Goal: Find specific page/section: Find specific page/section

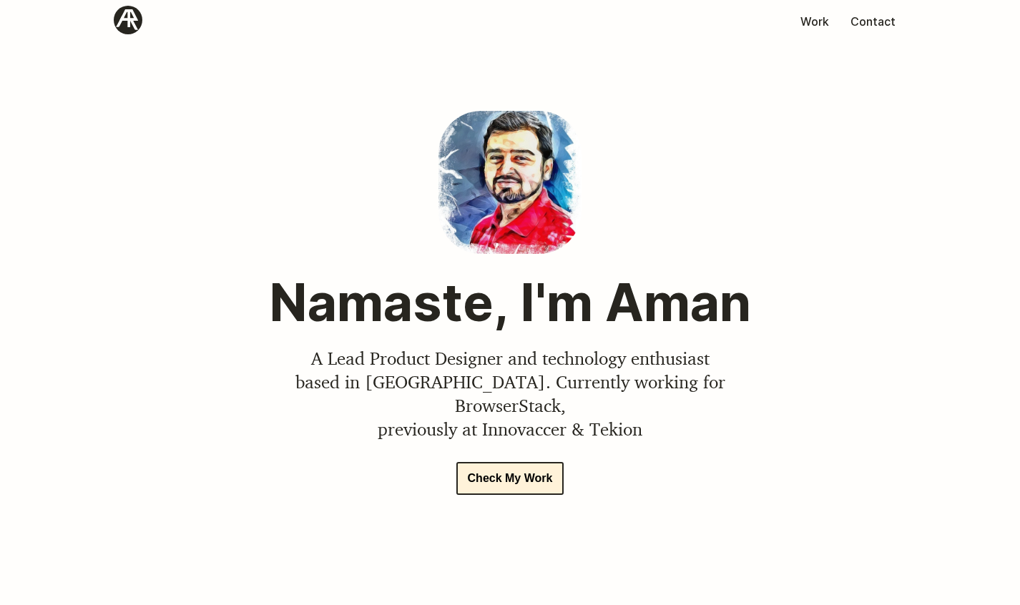
click at [532, 469] on button "Check My Work" at bounding box center [511, 478] width 108 height 33
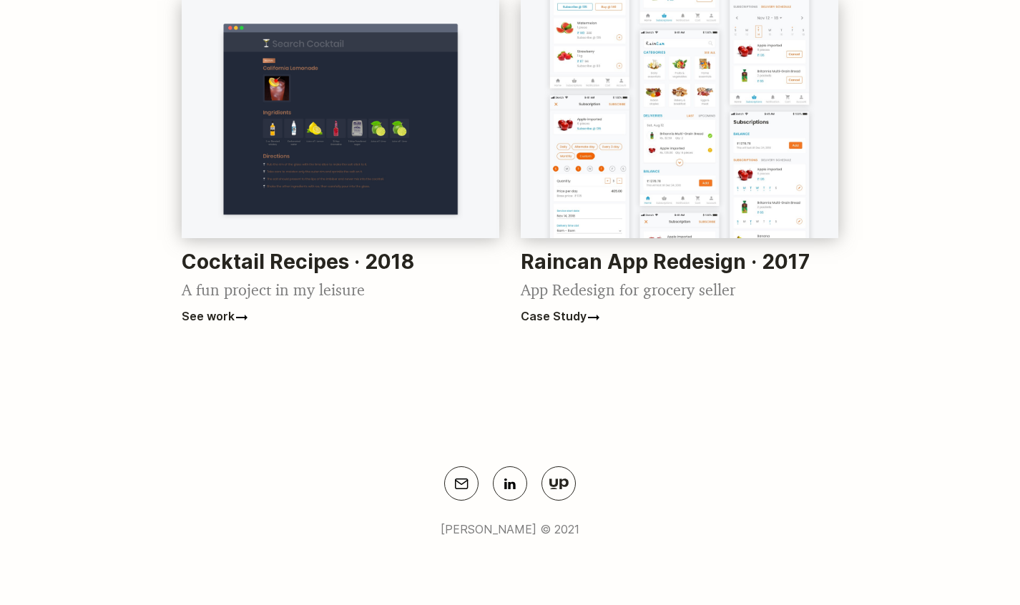
click at [652, 406] on footer "[PERSON_NAME] © 2021" at bounding box center [510, 501] width 1020 height 213
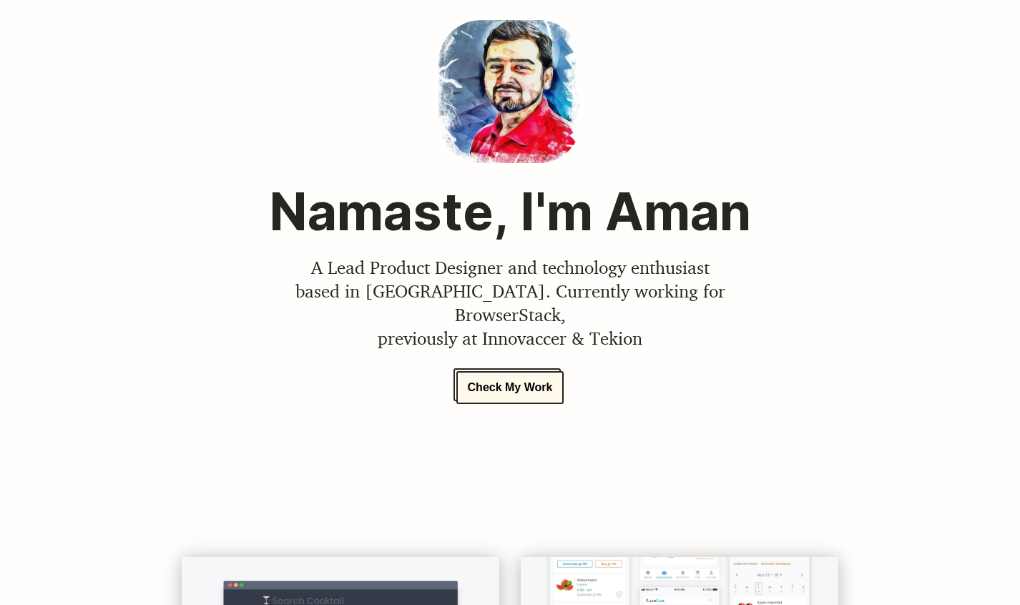
scroll to position [0, 0]
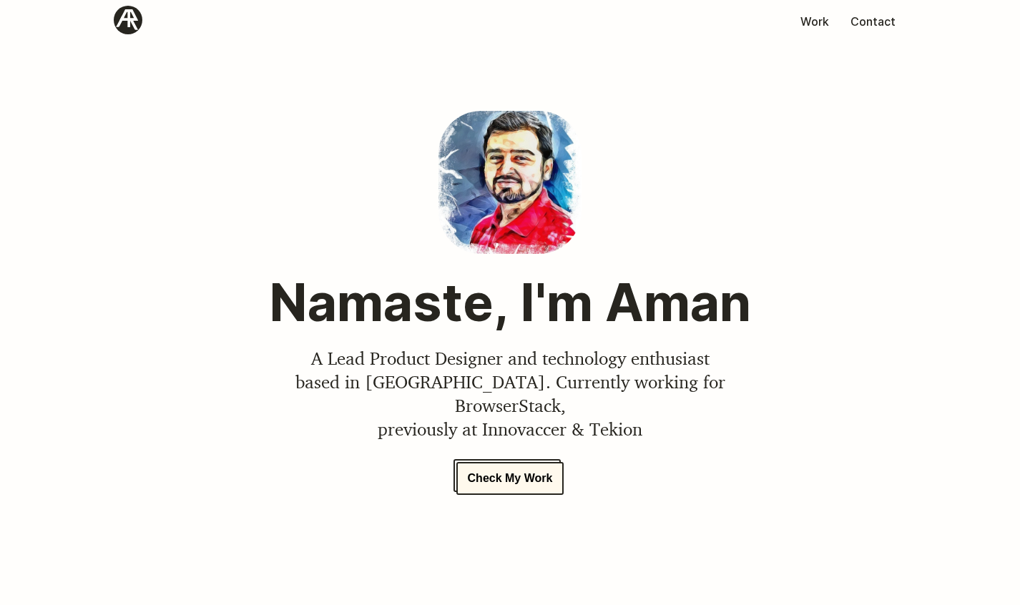
click at [737, 197] on div "Namaste, I'm Aman A Lead Product Designer and technology enthusiast based in [G…" at bounding box center [510, 346] width 544 height 470
click at [822, 19] on link "Work" at bounding box center [815, 21] width 50 height 14
